Goal: Subscribe to service/newsletter

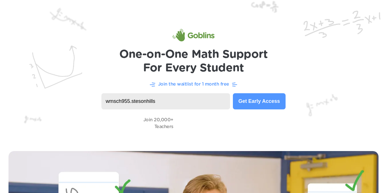
click at [237, 104] on button "Get Early Access" at bounding box center [259, 101] width 53 height 16
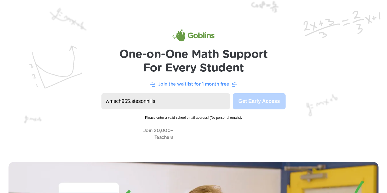
drag, startPoint x: 190, startPoint y: 105, endPoint x: 91, endPoint y: 106, distance: 98.8
click at [91, 106] on header "One-on-One Math Support For Every Student Join the waitlist for 1 month free wm…" at bounding box center [193, 76] width 387 height 153
click at [192, 98] on input "wmsch955.stesonhills" at bounding box center [165, 101] width 128 height 16
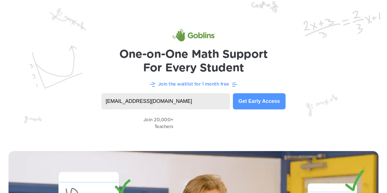
type input "[EMAIL_ADDRESS][DOMAIN_NAME]"
click at [264, 100] on button "Get Early Access" at bounding box center [259, 101] width 53 height 16
